Goal: Information Seeking & Learning: Find specific page/section

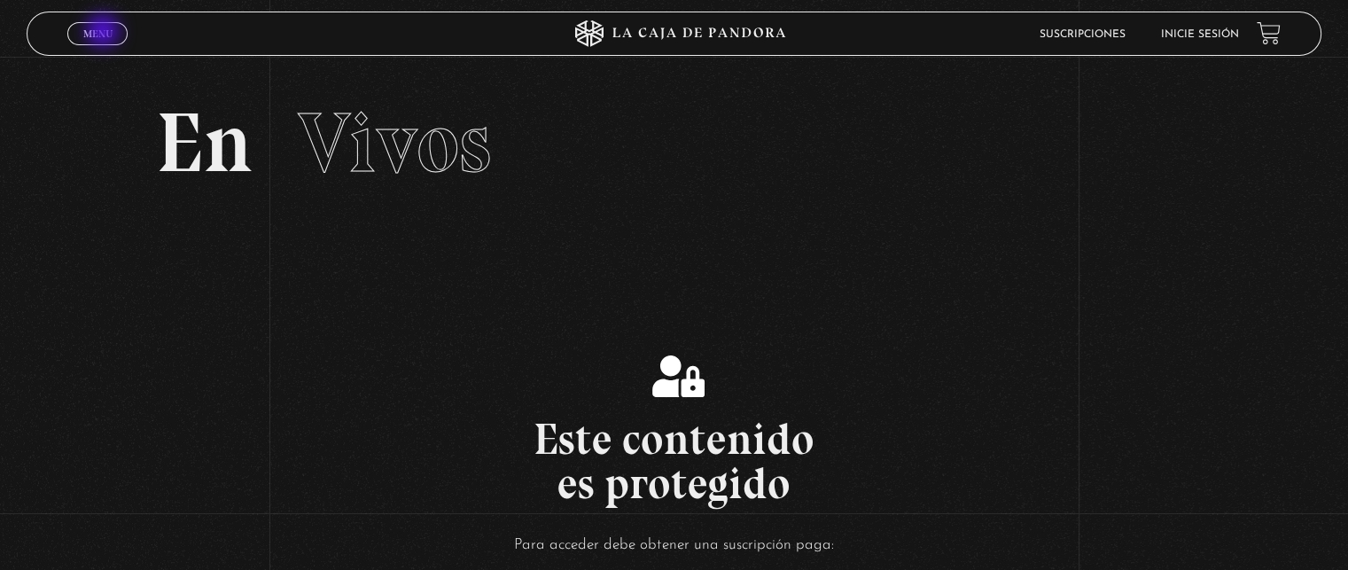
click at [102, 31] on span "Menu" at bounding box center [97, 33] width 29 height 11
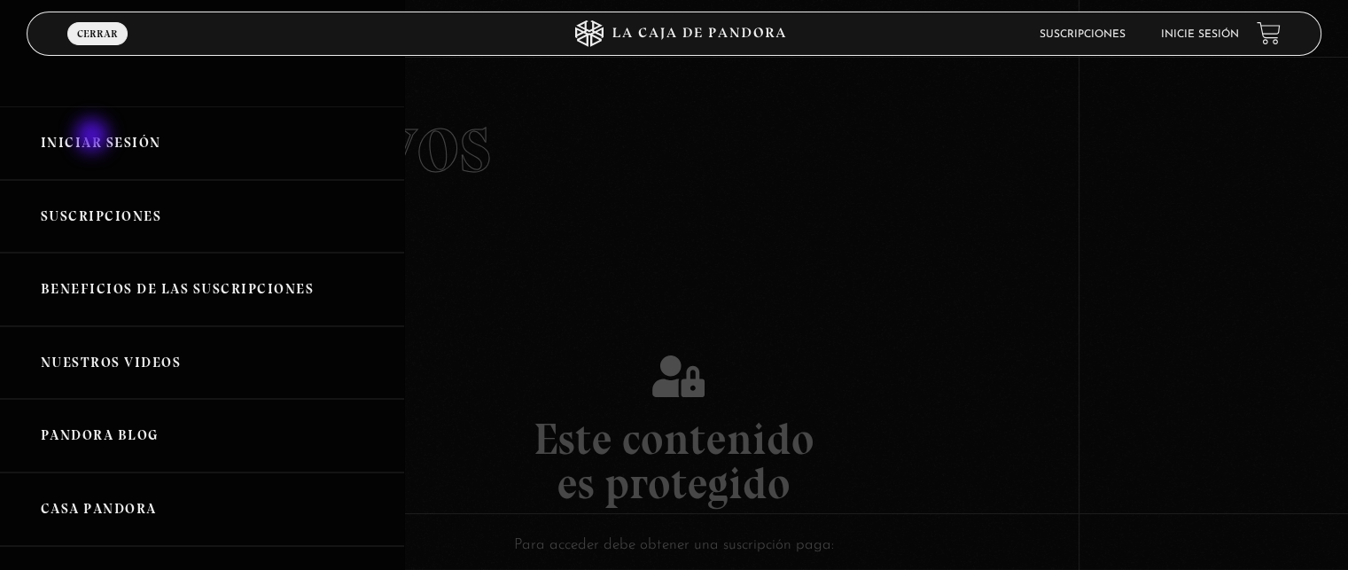
click at [94, 137] on link "Iniciar Sesión" at bounding box center [202, 143] width 404 height 74
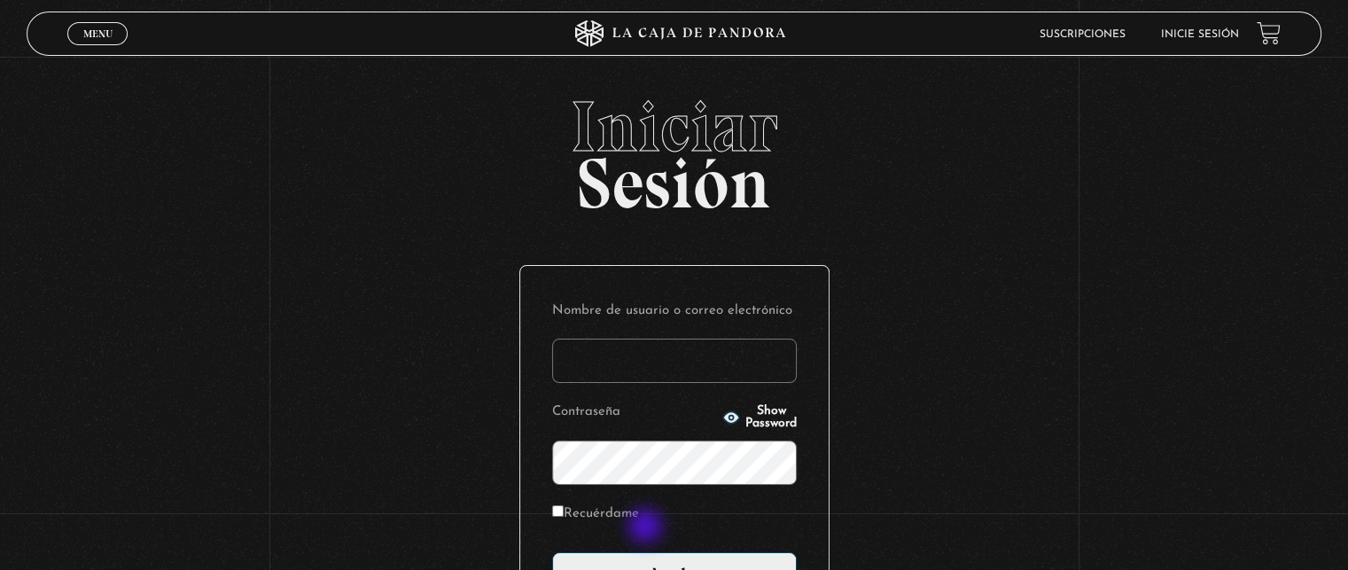
type input "sharonmorales3149@gmail.com"
click at [635, 511] on label "Recuérdame" at bounding box center [595, 514] width 87 height 27
click at [564, 511] on input "Recuérdame" at bounding box center [558, 511] width 12 height 12
checkbox input "true"
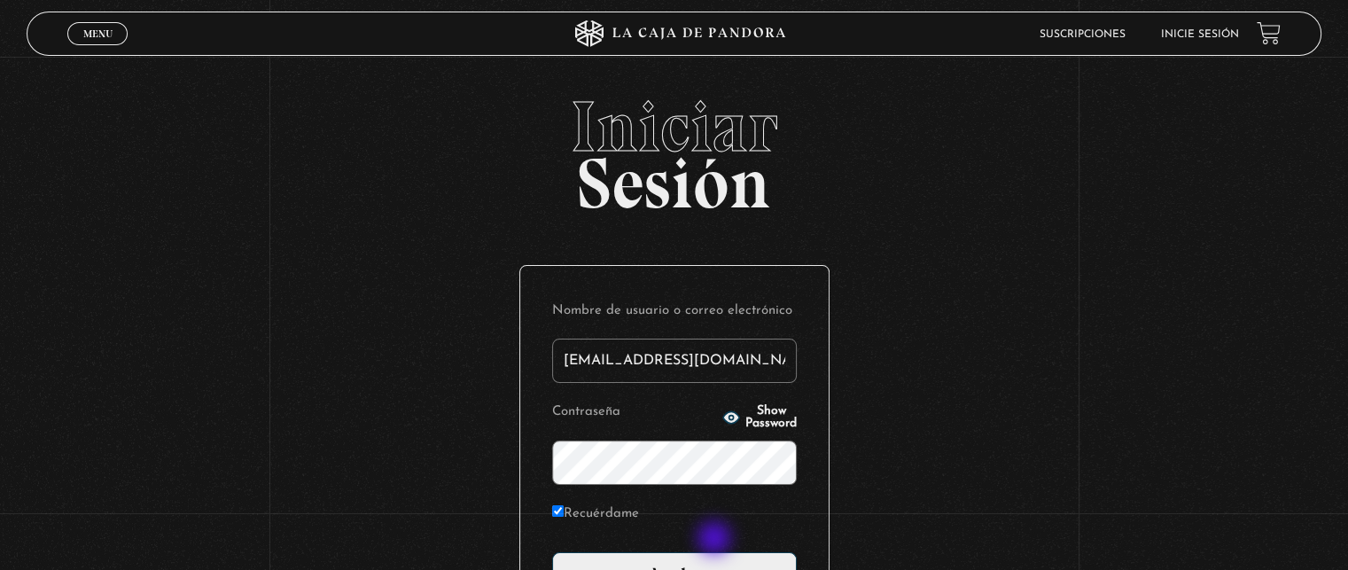
scroll to position [177, 0]
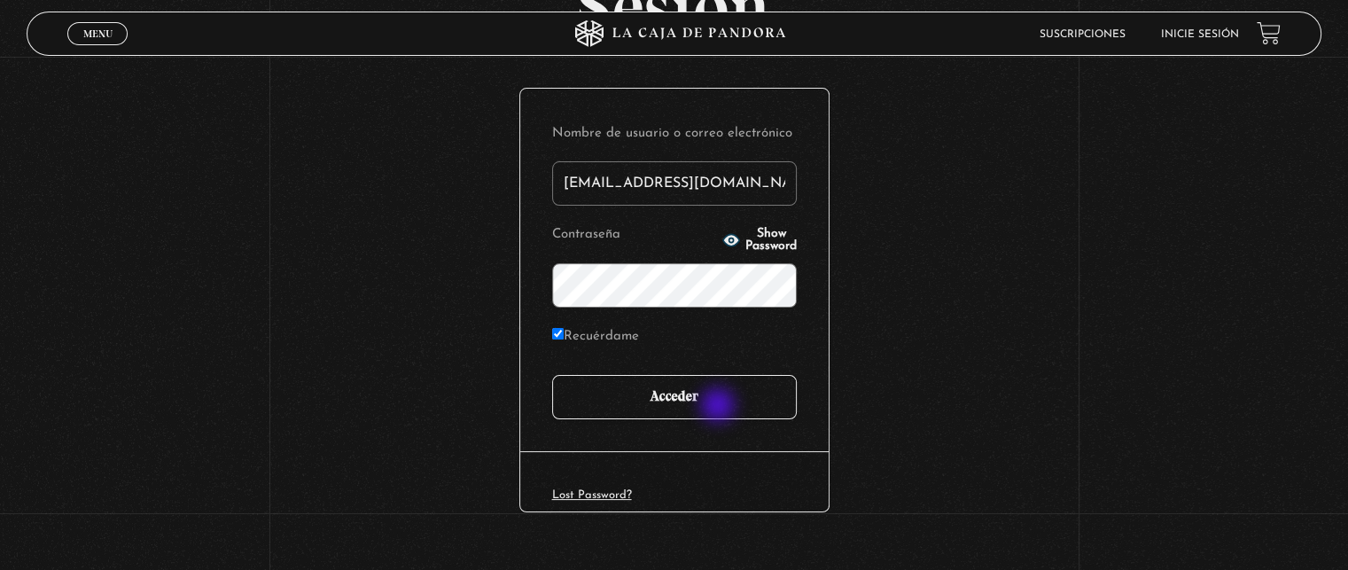
click at [720, 407] on input "Acceder" at bounding box center [674, 397] width 245 height 44
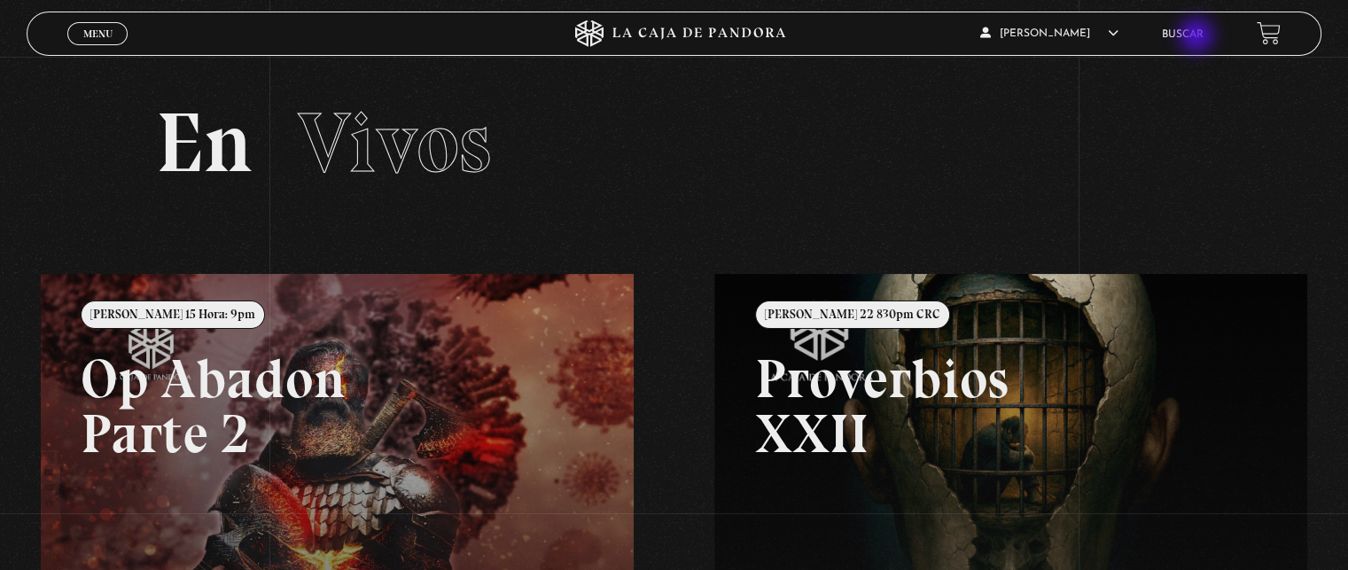
click at [1198, 36] on link "Buscar" at bounding box center [1183, 34] width 42 height 11
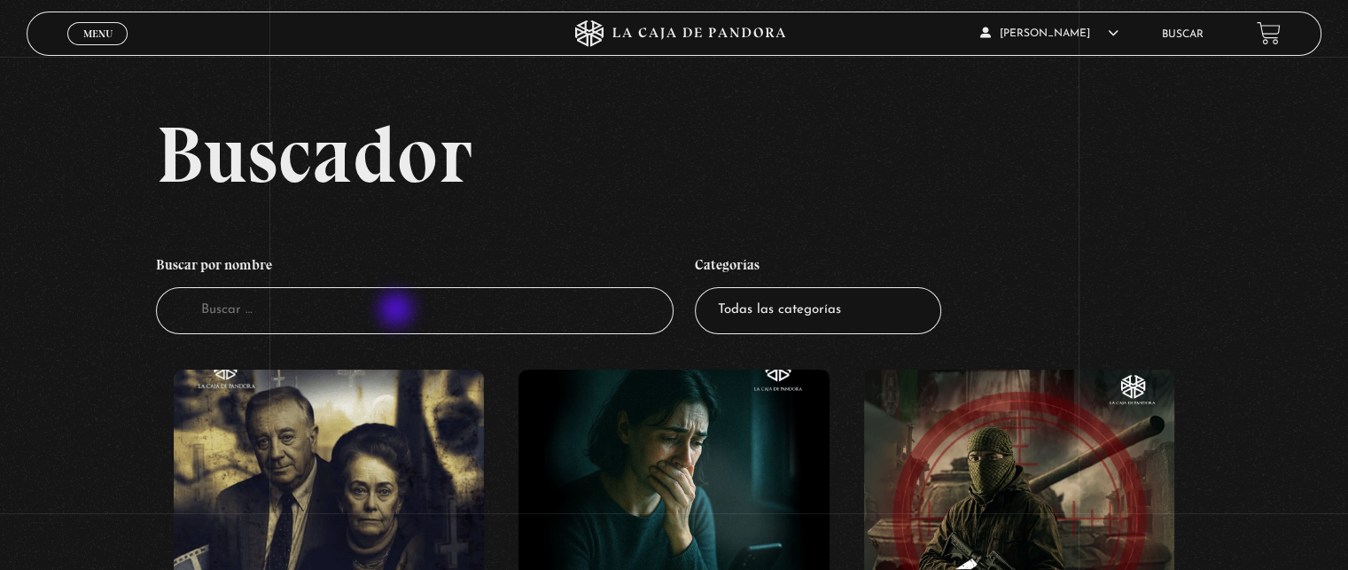
click at [398, 311] on input "Buscador" at bounding box center [415, 310] width 518 height 47
type input "iluminada"
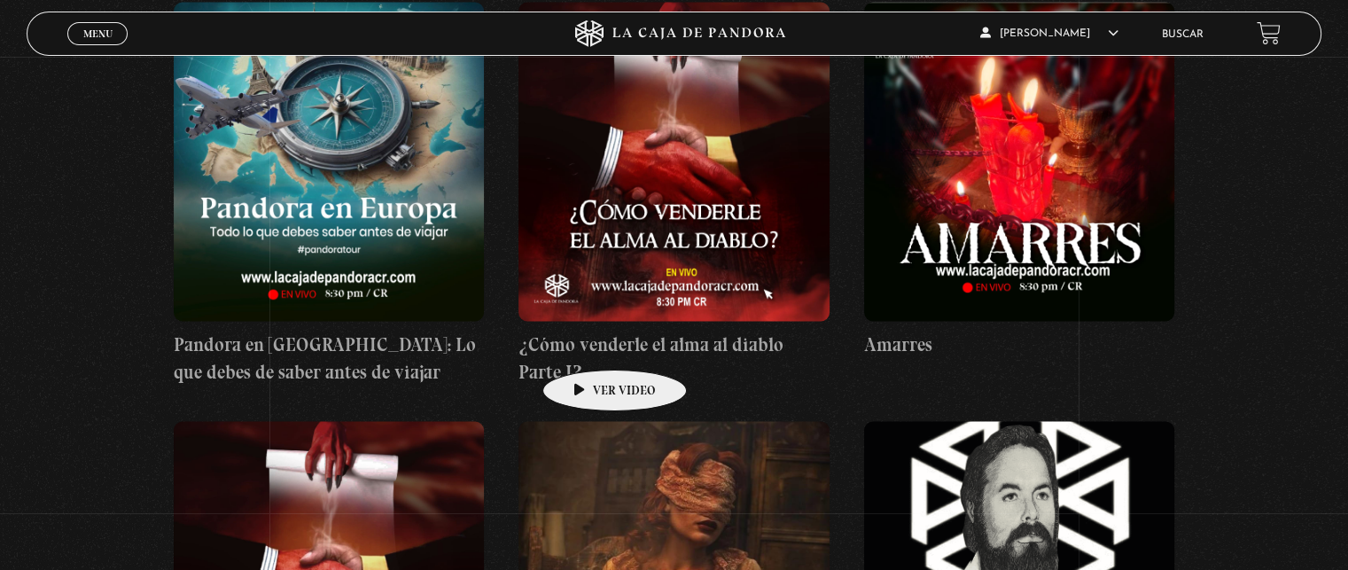
scroll to position [10016, 0]
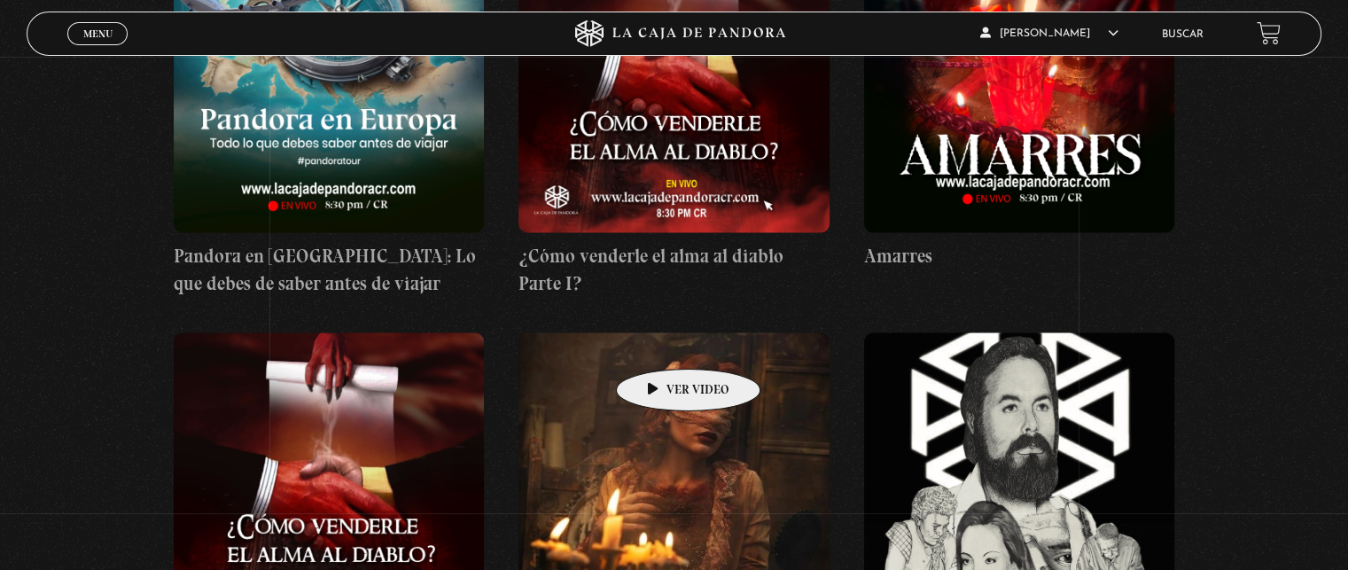
click at [667, 339] on figure at bounding box center [674, 491] width 310 height 319
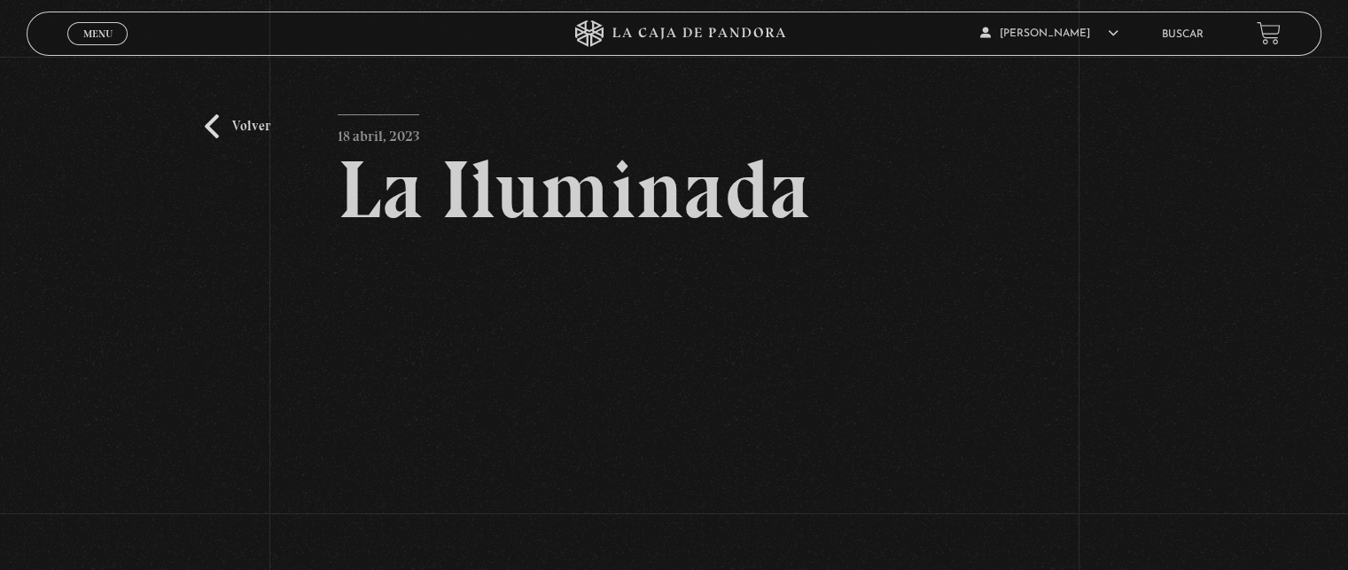
scroll to position [177, 0]
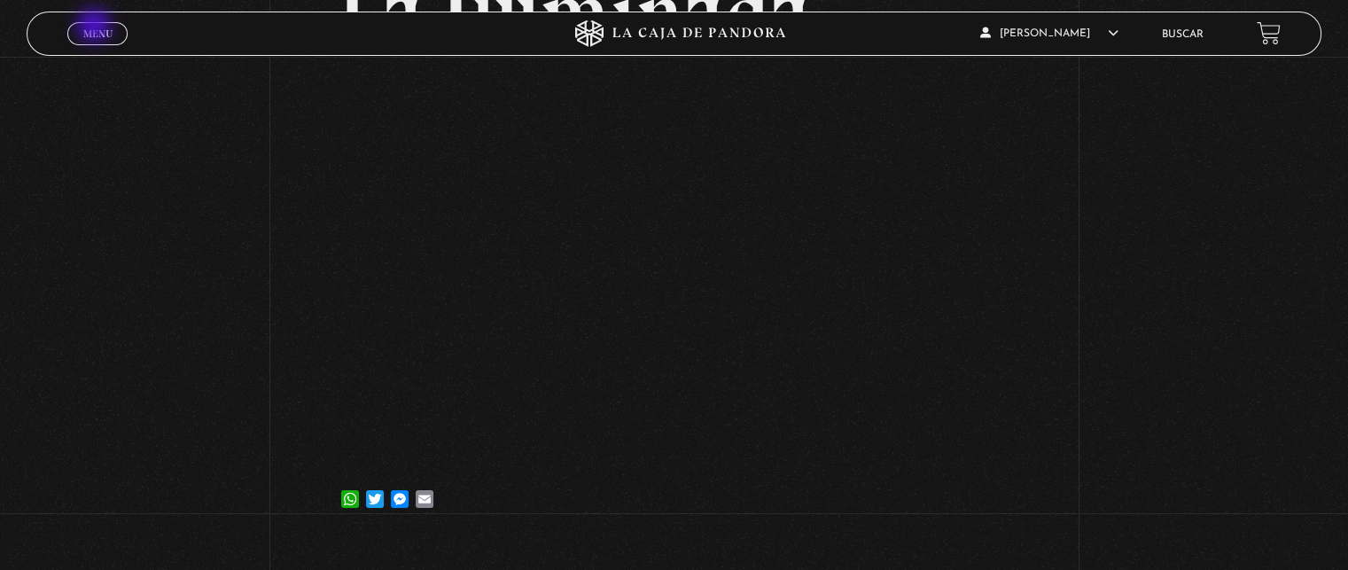
click at [96, 28] on span "Menu" at bounding box center [97, 33] width 29 height 11
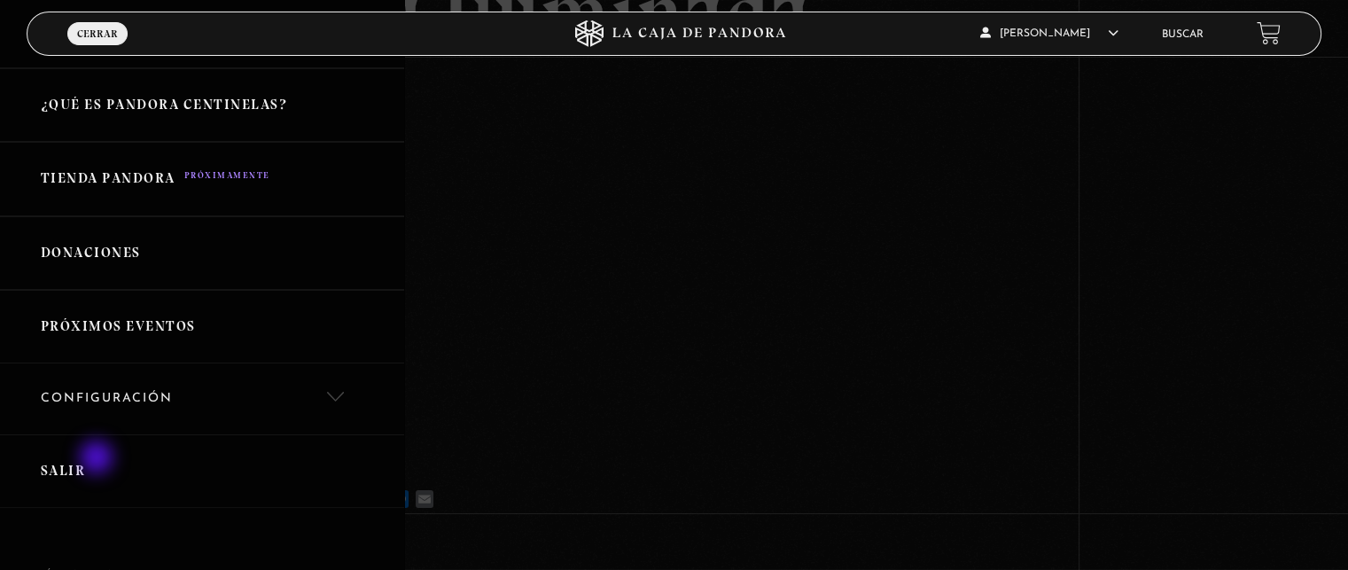
scroll to position [443, 0]
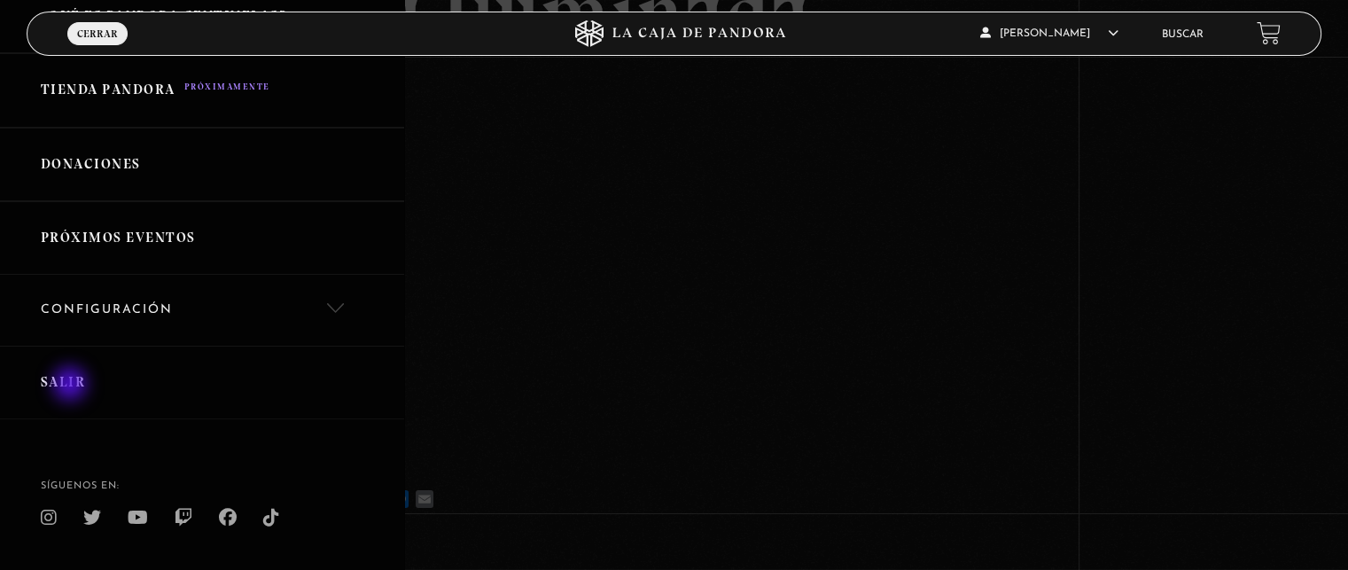
click at [72, 386] on link "Salir" at bounding box center [202, 383] width 404 height 74
